Goal: Complete application form

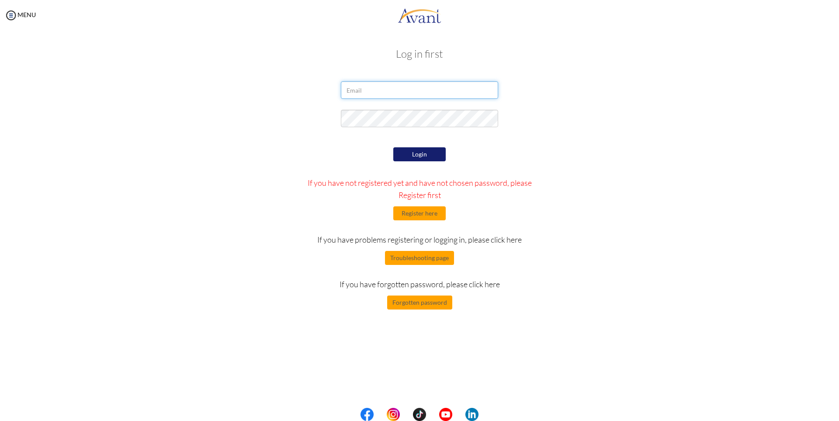
type input "[EMAIL_ADDRESS][DOMAIN_NAME]"
click at [418, 154] on button "Login" at bounding box center [419, 154] width 52 height 14
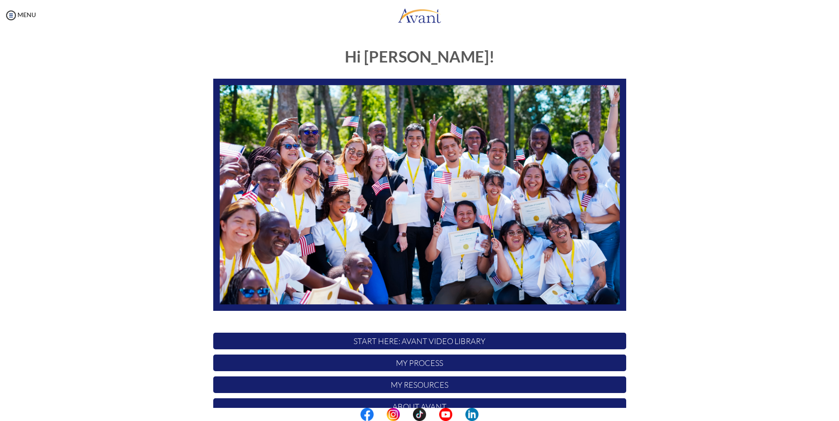
scroll to position [65, 0]
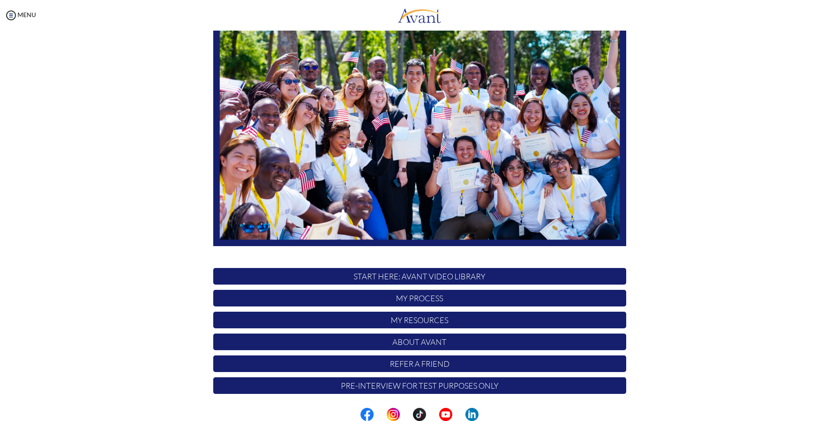
click at [476, 386] on p "Pre-Interview for test purposes only" at bounding box center [419, 385] width 413 height 17
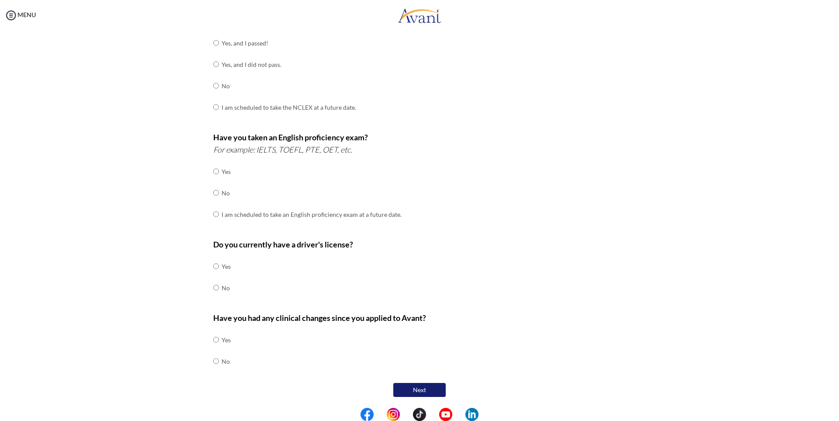
scroll to position [0, 0]
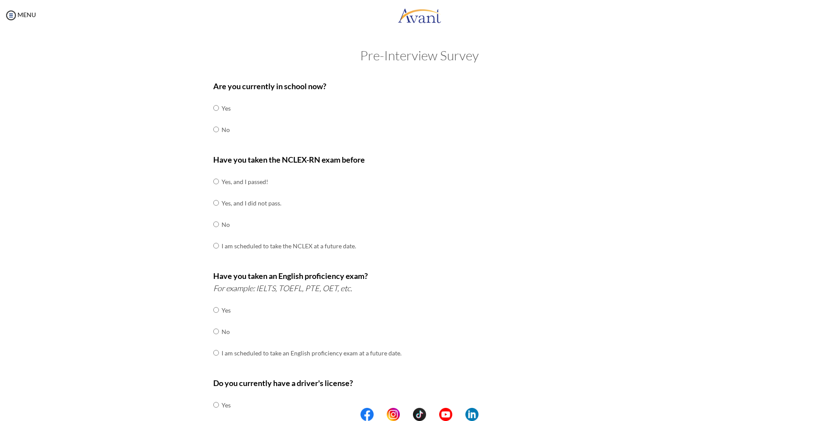
click at [219, 109] on td at bounding box center [220, 107] width 3 height 21
click at [213, 109] on input "radio" at bounding box center [216, 107] width 6 height 17
radio input "true"
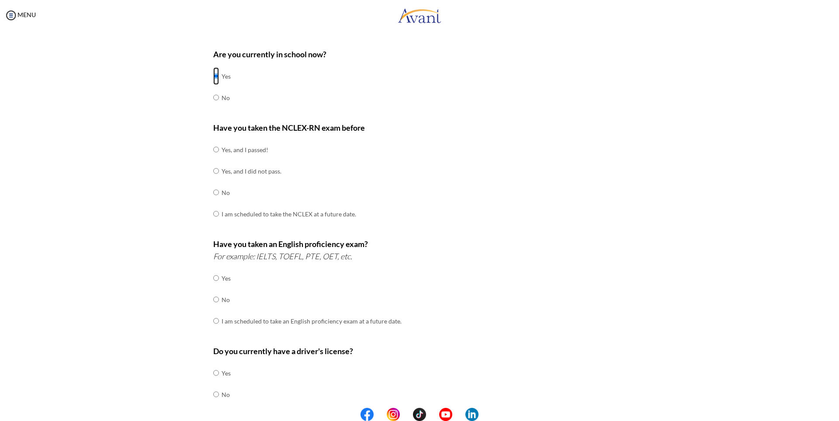
scroll to position [32, 0]
click at [213, 193] on input "radio" at bounding box center [216, 191] width 6 height 17
radio input "true"
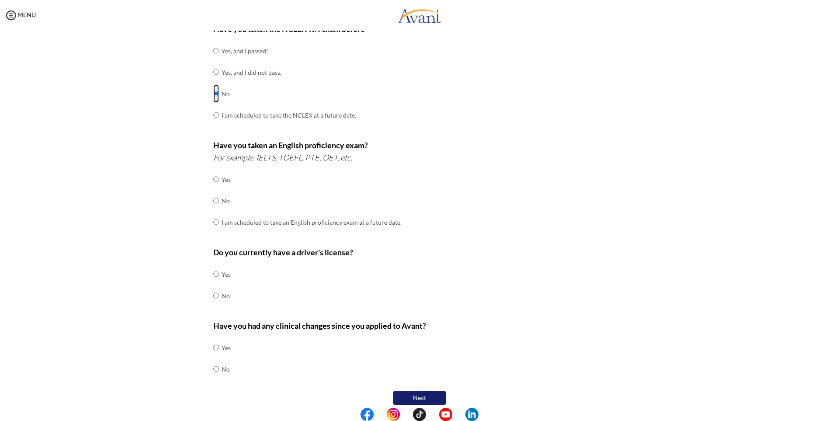
scroll to position [136, 0]
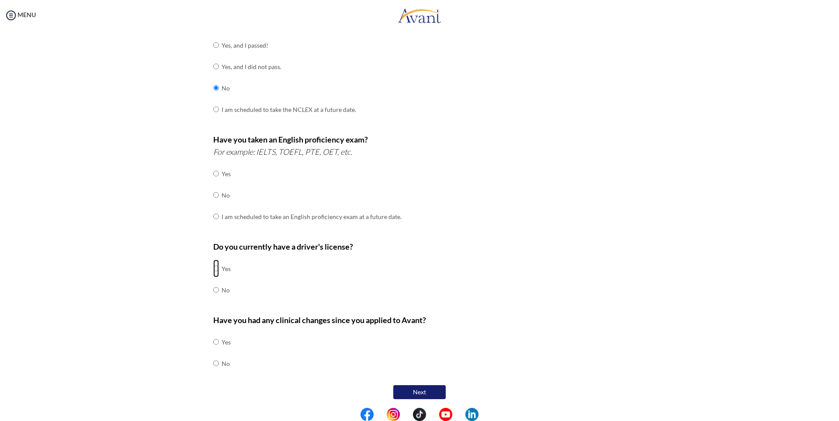
click at [213, 267] on input "radio" at bounding box center [216, 268] width 6 height 17
radio input "true"
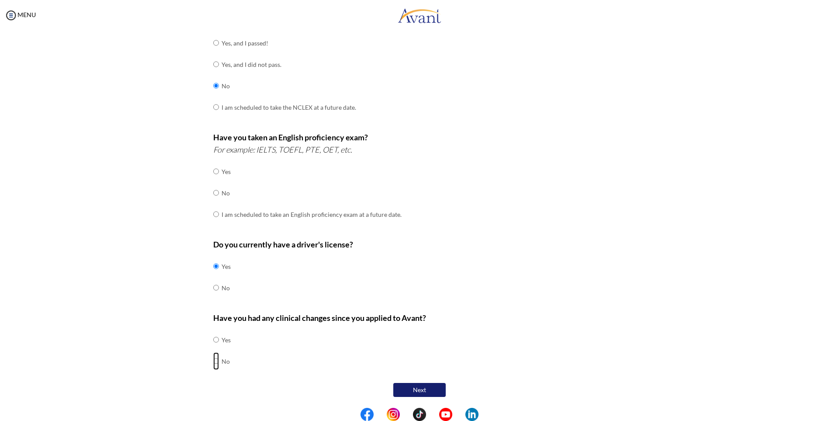
click at [213, 363] on input "radio" at bounding box center [216, 360] width 6 height 17
radio input "true"
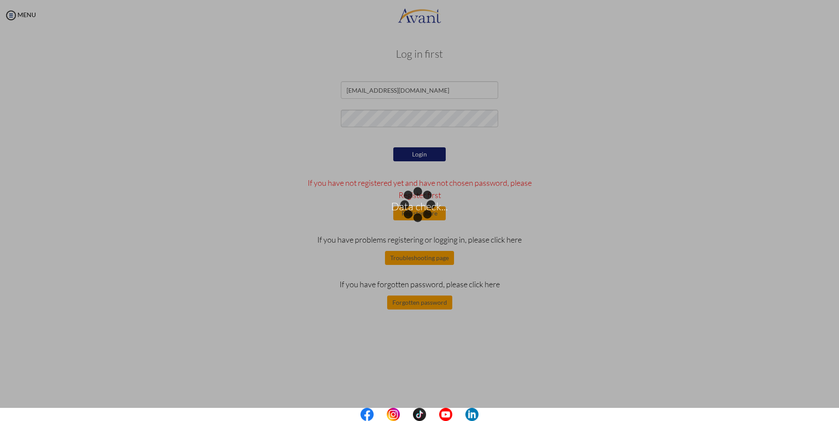
scroll to position [0, 0]
